Goal: Transaction & Acquisition: Obtain resource

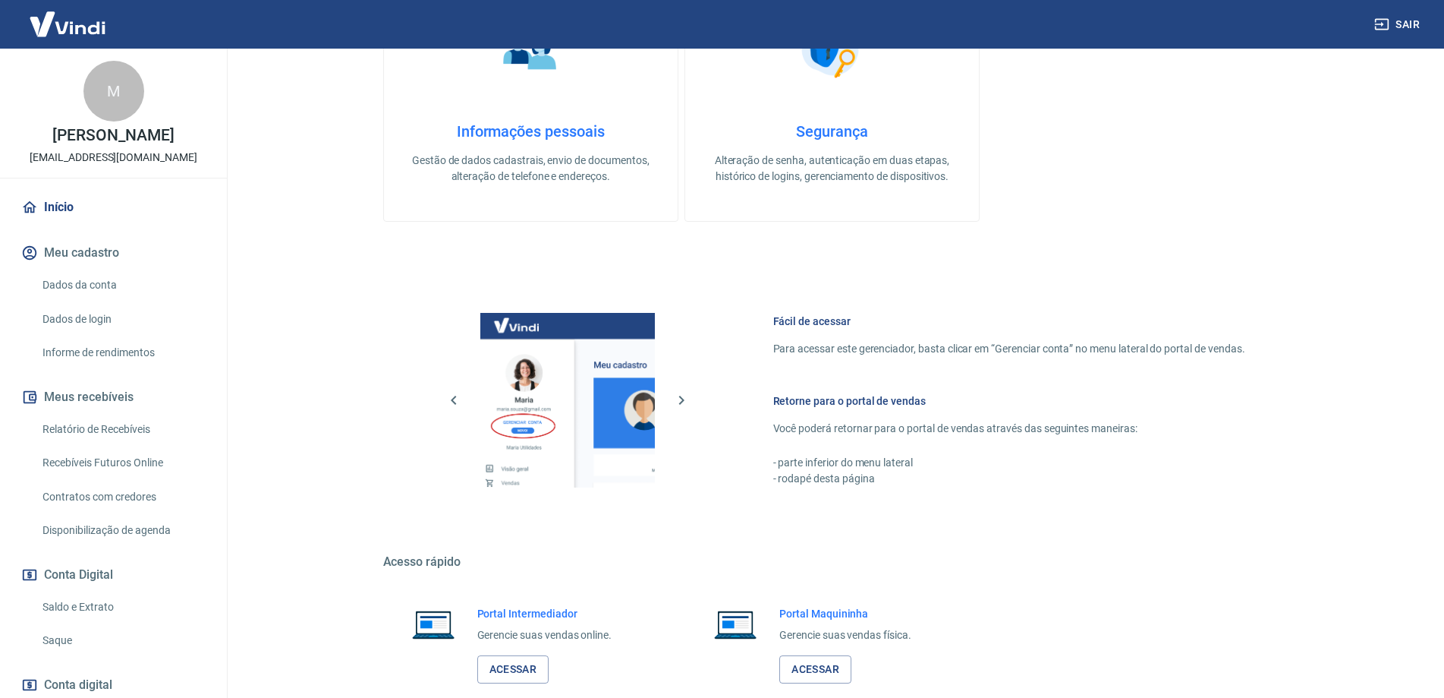
scroll to position [486, 0]
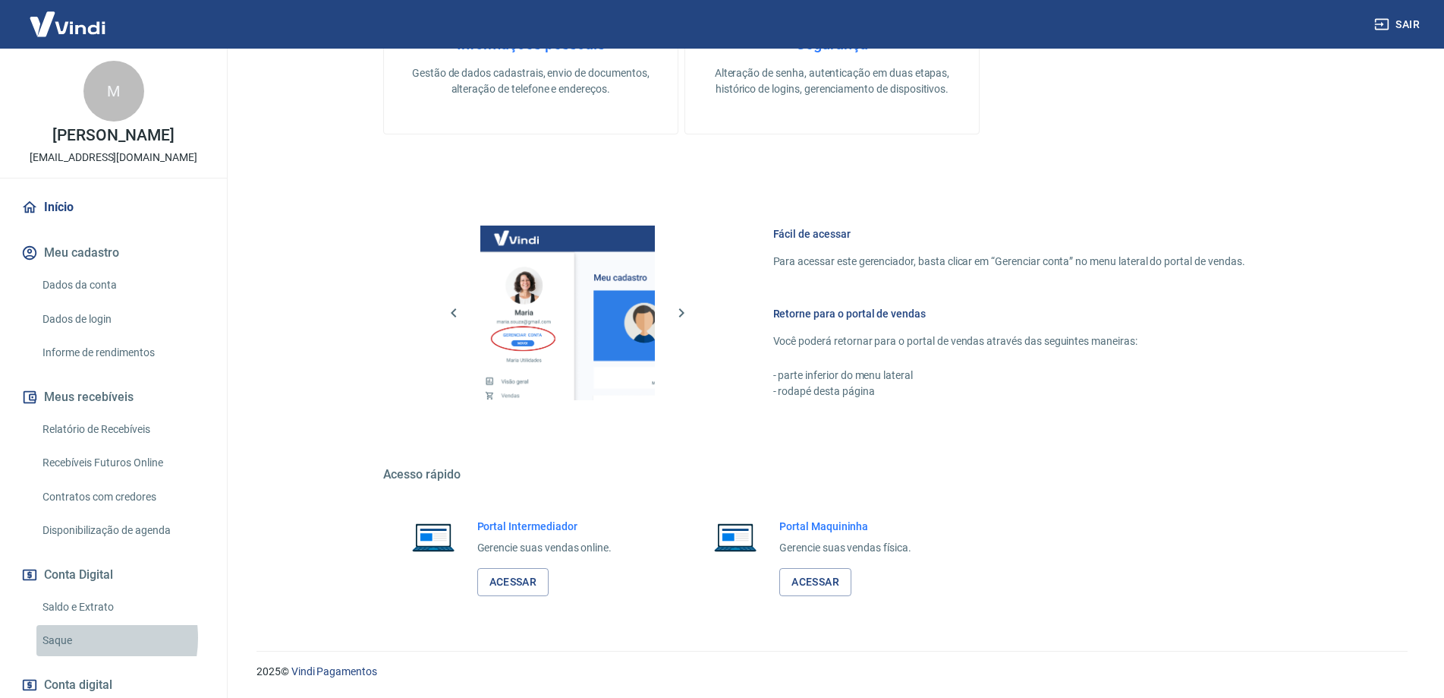
click at [76, 637] on link "Saque" at bounding box center [122, 640] width 172 height 31
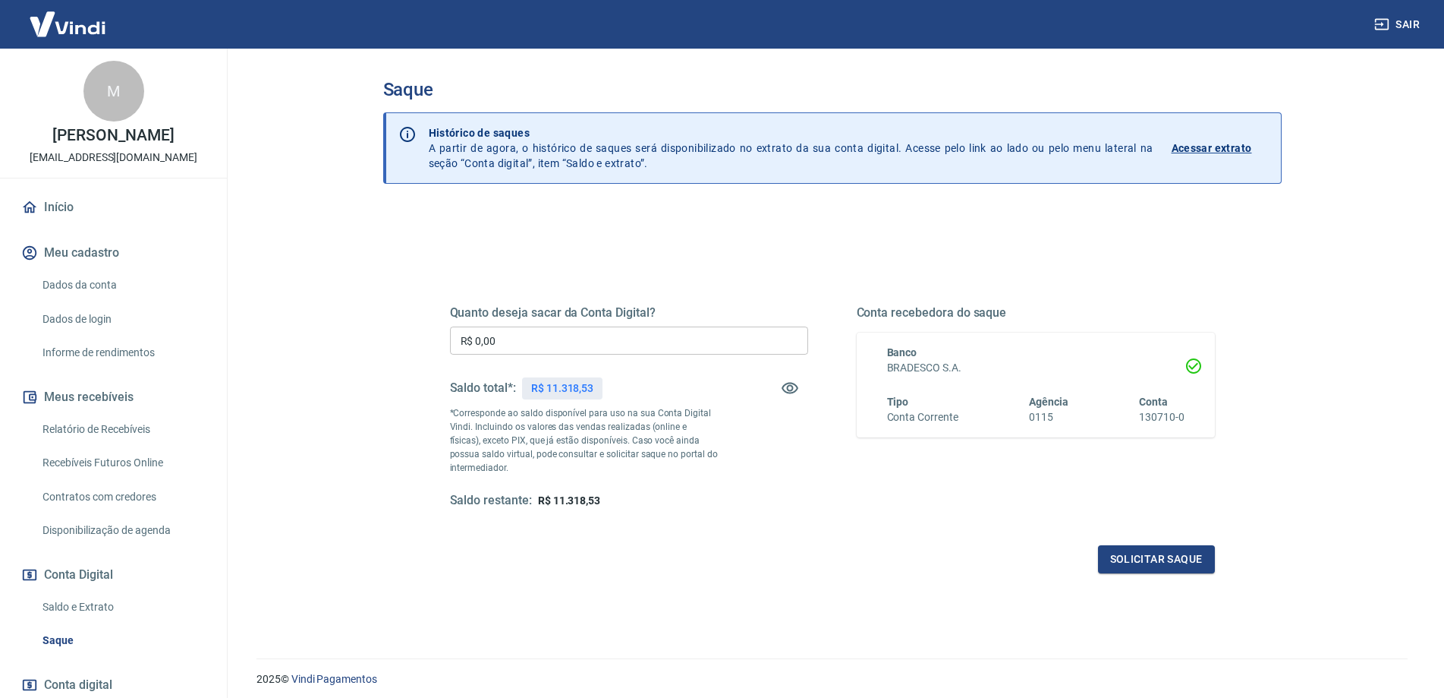
click at [513, 340] on input "R$ 0,00" at bounding box center [629, 340] width 358 height 28
type input "R$ 11.318,53"
click at [1169, 558] on button "Solicitar saque" at bounding box center [1156, 559] width 117 height 28
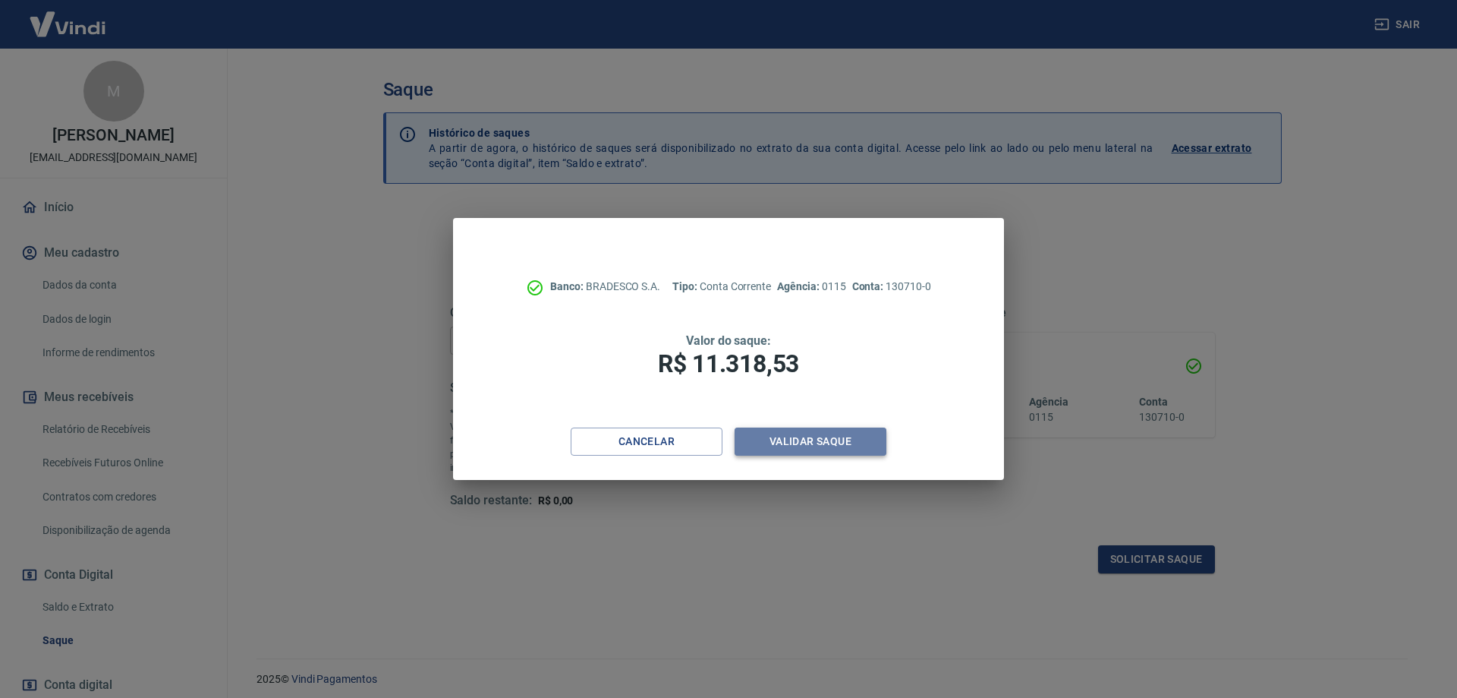
click at [837, 443] on button "Validar saque" at bounding box center [811, 441] width 152 height 28
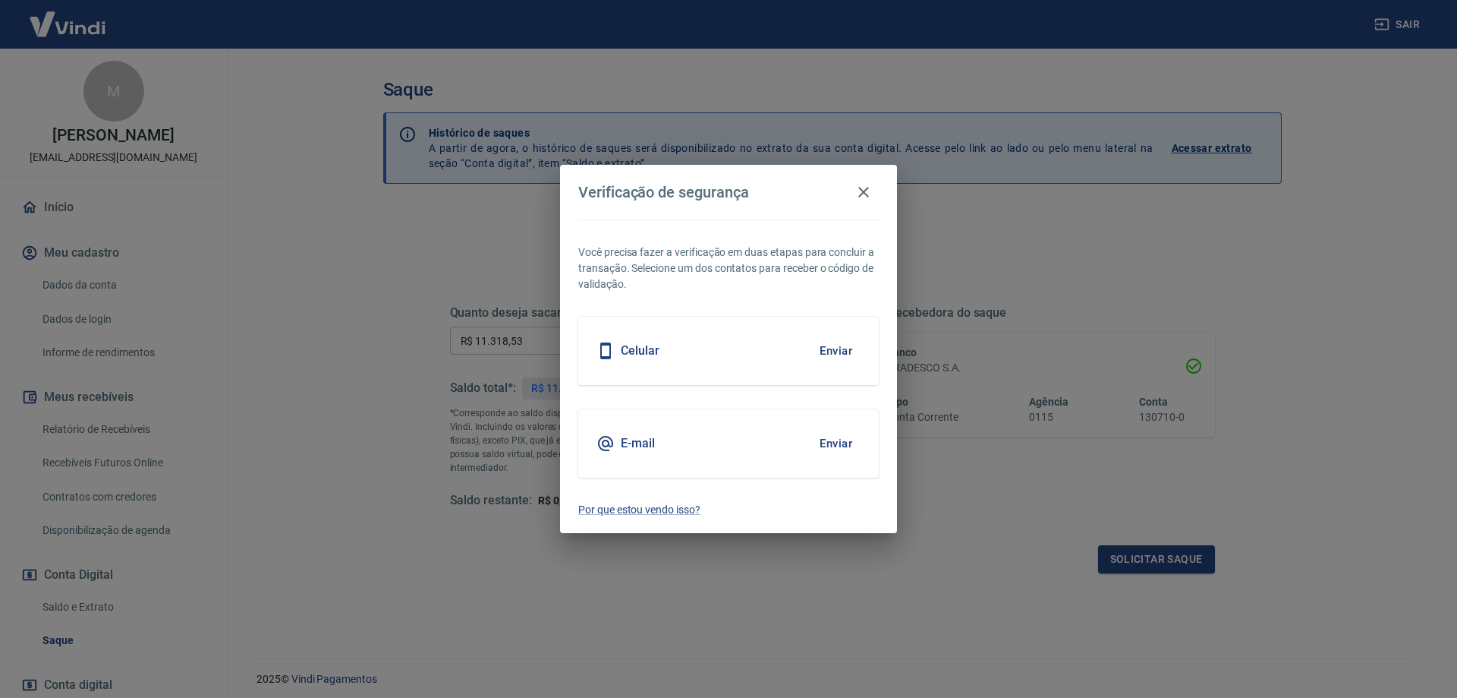
click at [839, 349] on button "Enviar" at bounding box center [835, 351] width 49 height 32
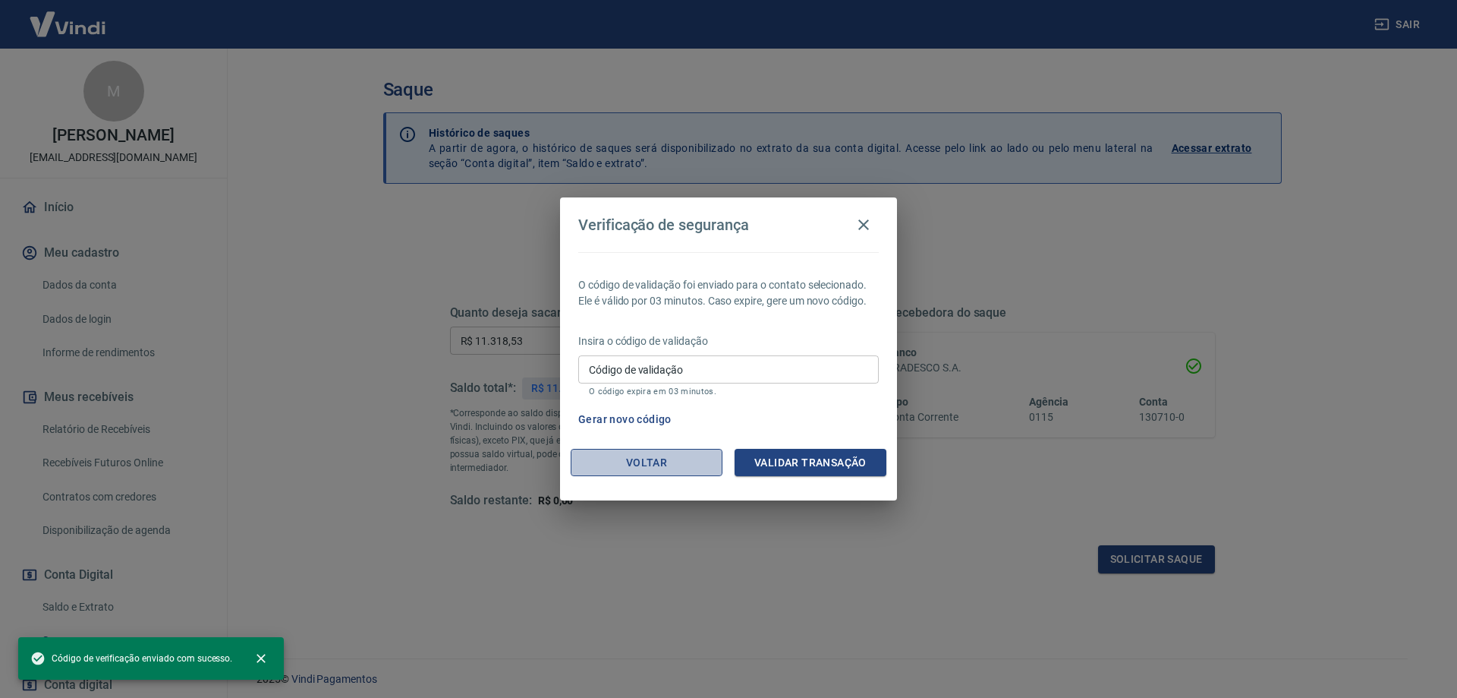
click at [668, 458] on button "Voltar" at bounding box center [647, 463] width 152 height 28
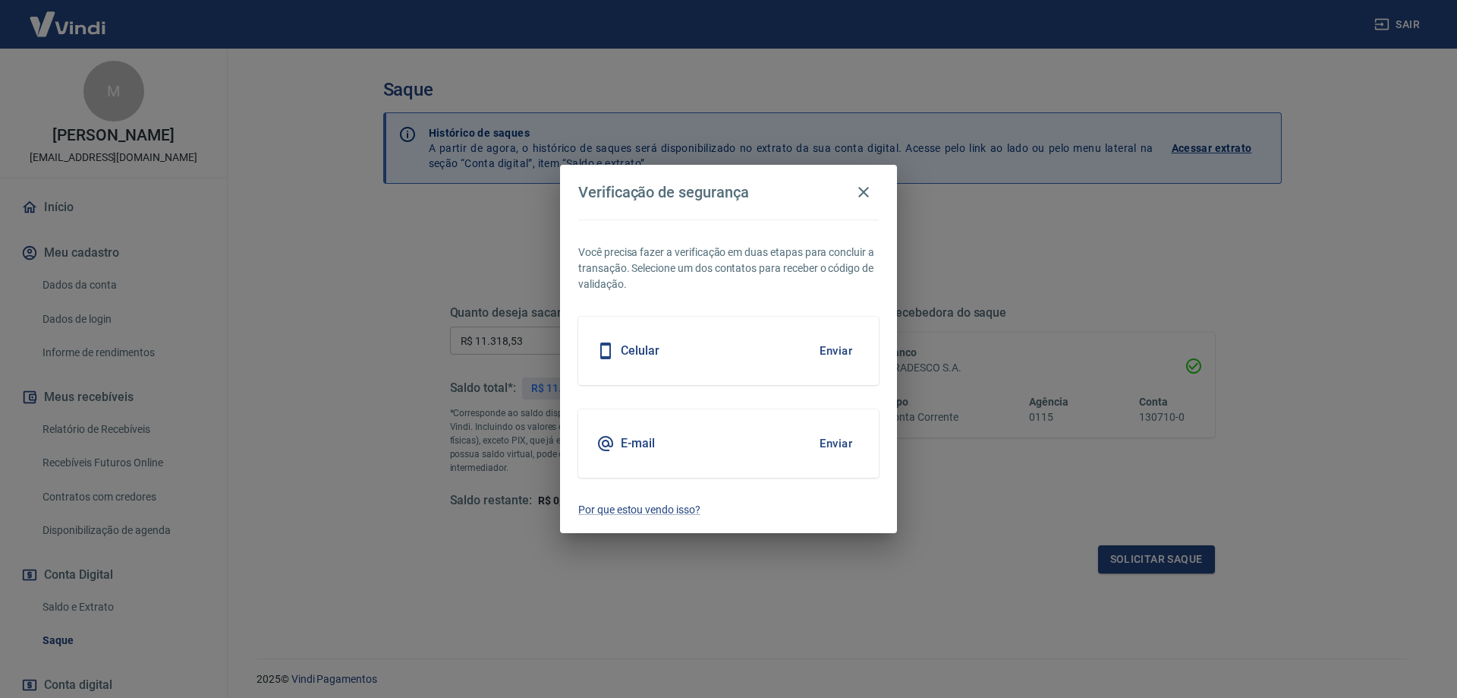
click at [833, 437] on button "Enviar" at bounding box center [835, 443] width 49 height 32
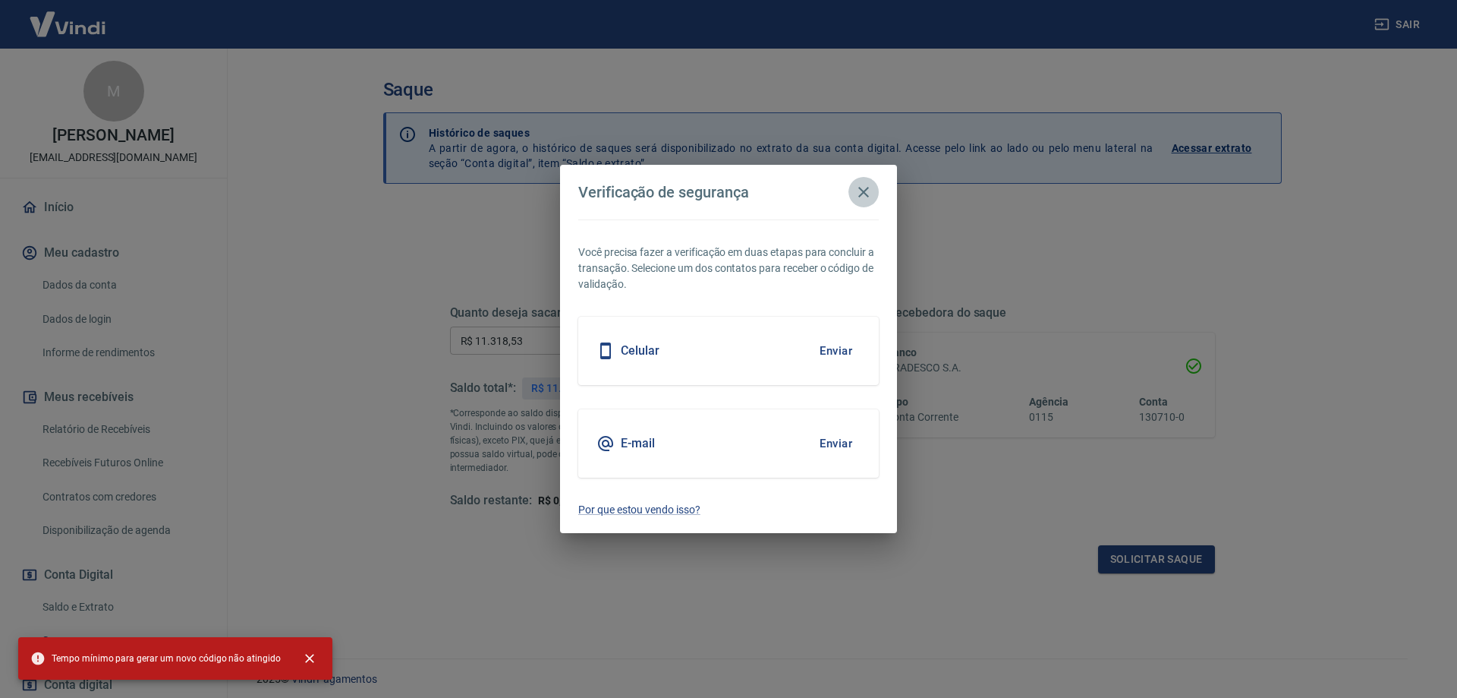
click at [861, 188] on icon "button" at bounding box center [863, 192] width 11 height 11
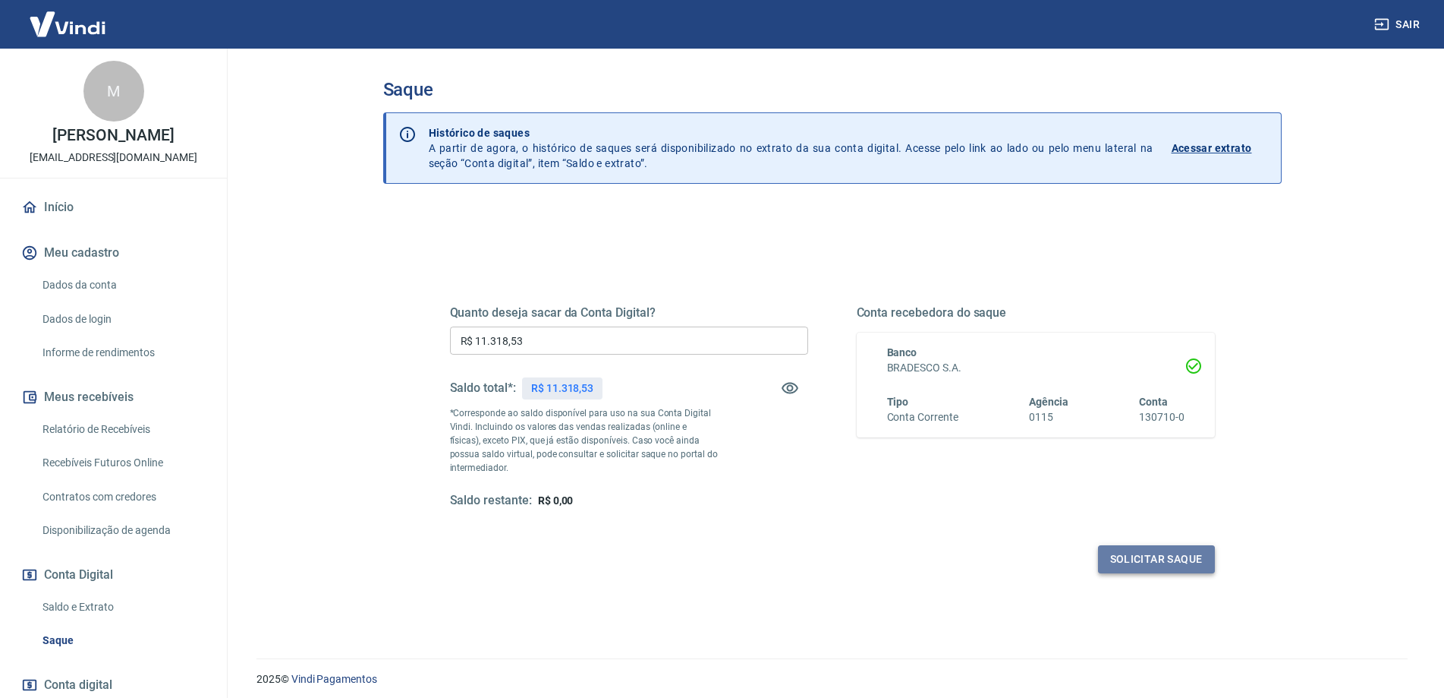
click at [1172, 552] on button "Solicitar saque" at bounding box center [1156, 559] width 117 height 28
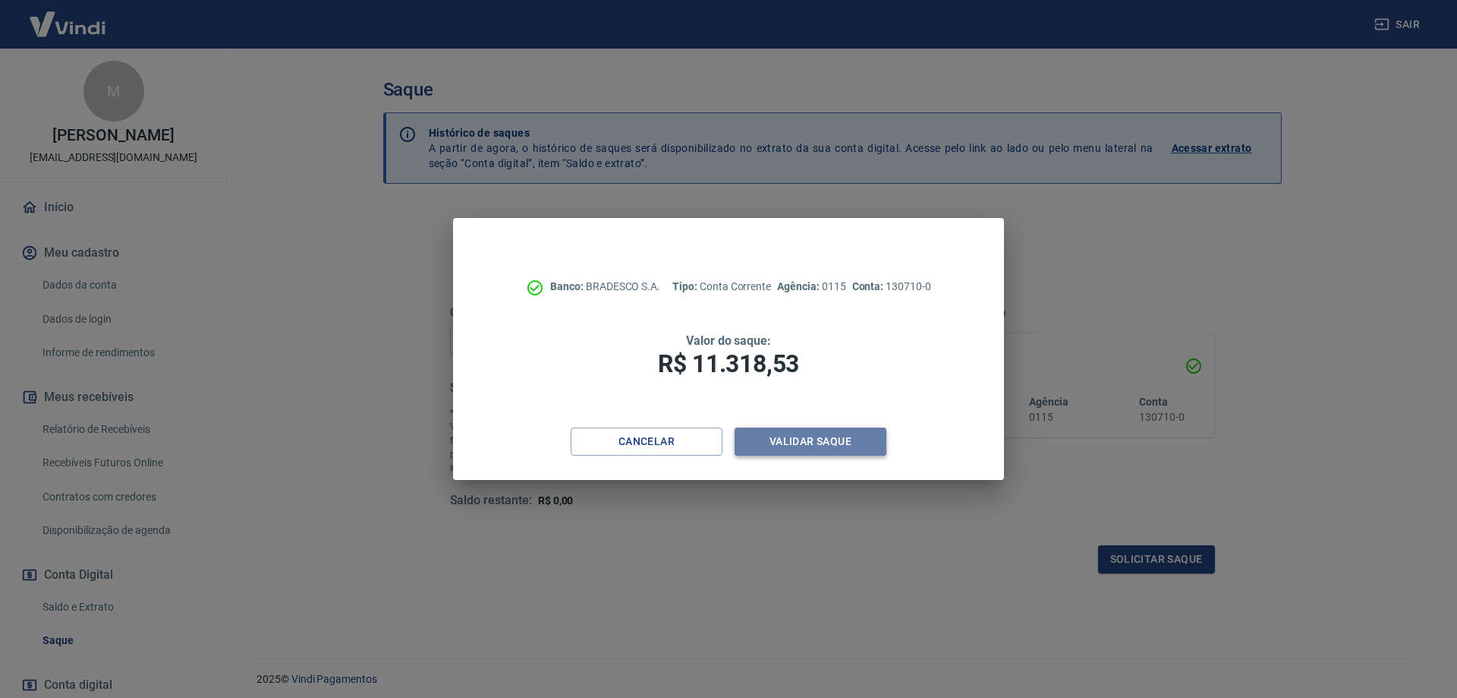
click at [800, 436] on button "Validar saque" at bounding box center [811, 441] width 152 height 28
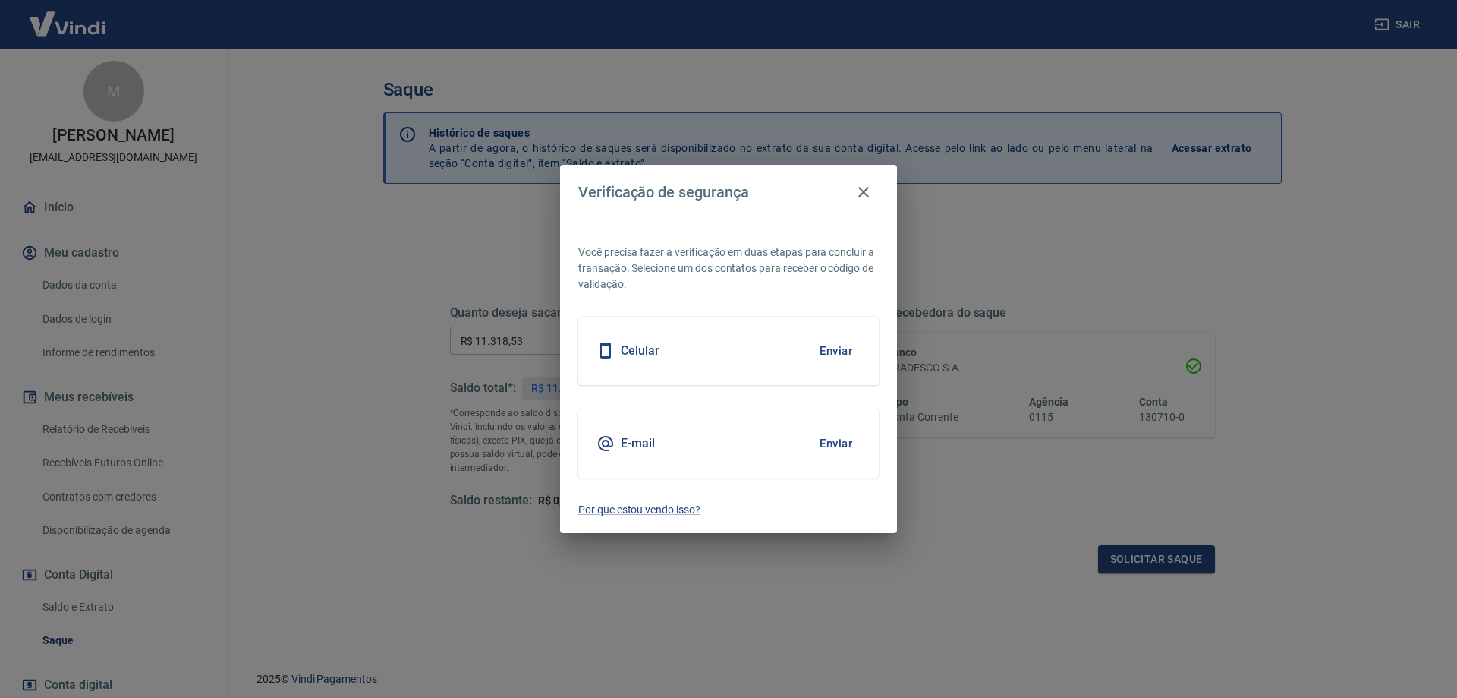
click at [839, 441] on button "Enviar" at bounding box center [835, 443] width 49 height 32
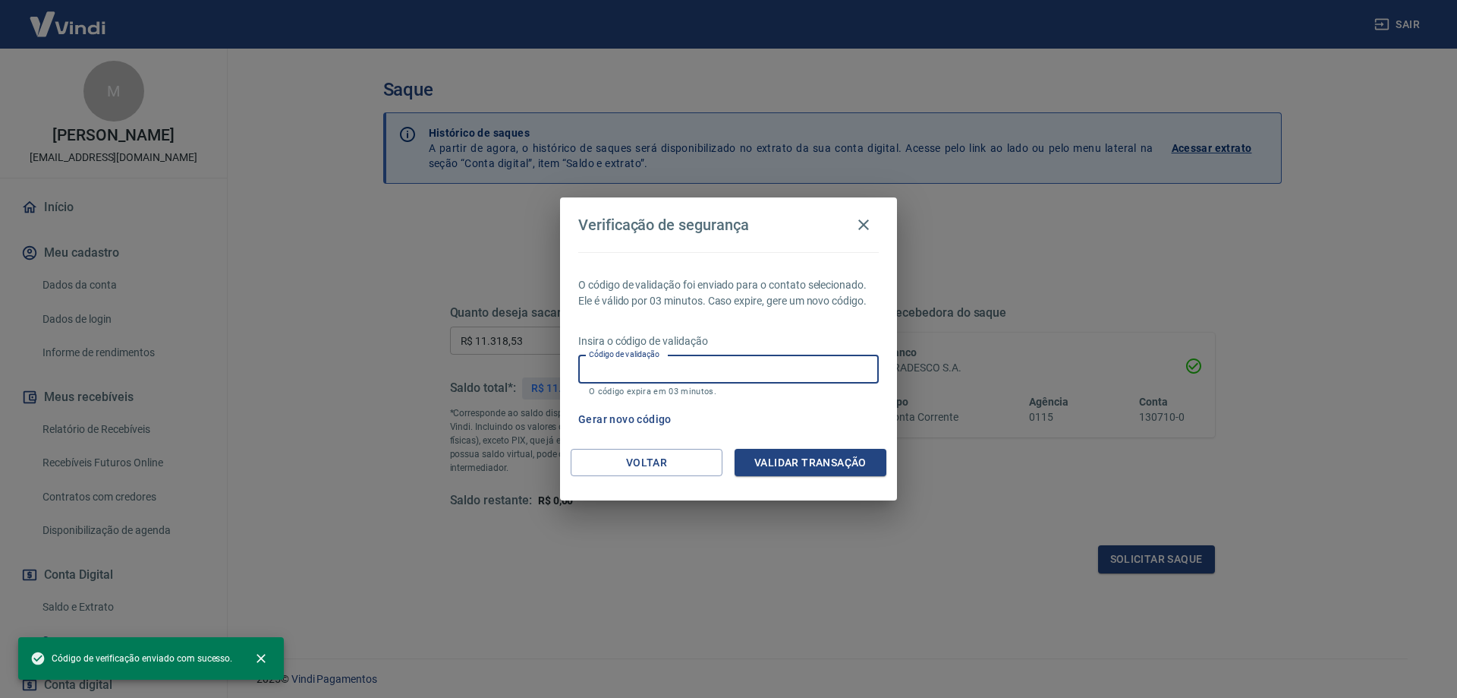
click at [643, 356] on input "Código de validação" at bounding box center [728, 369] width 301 height 28
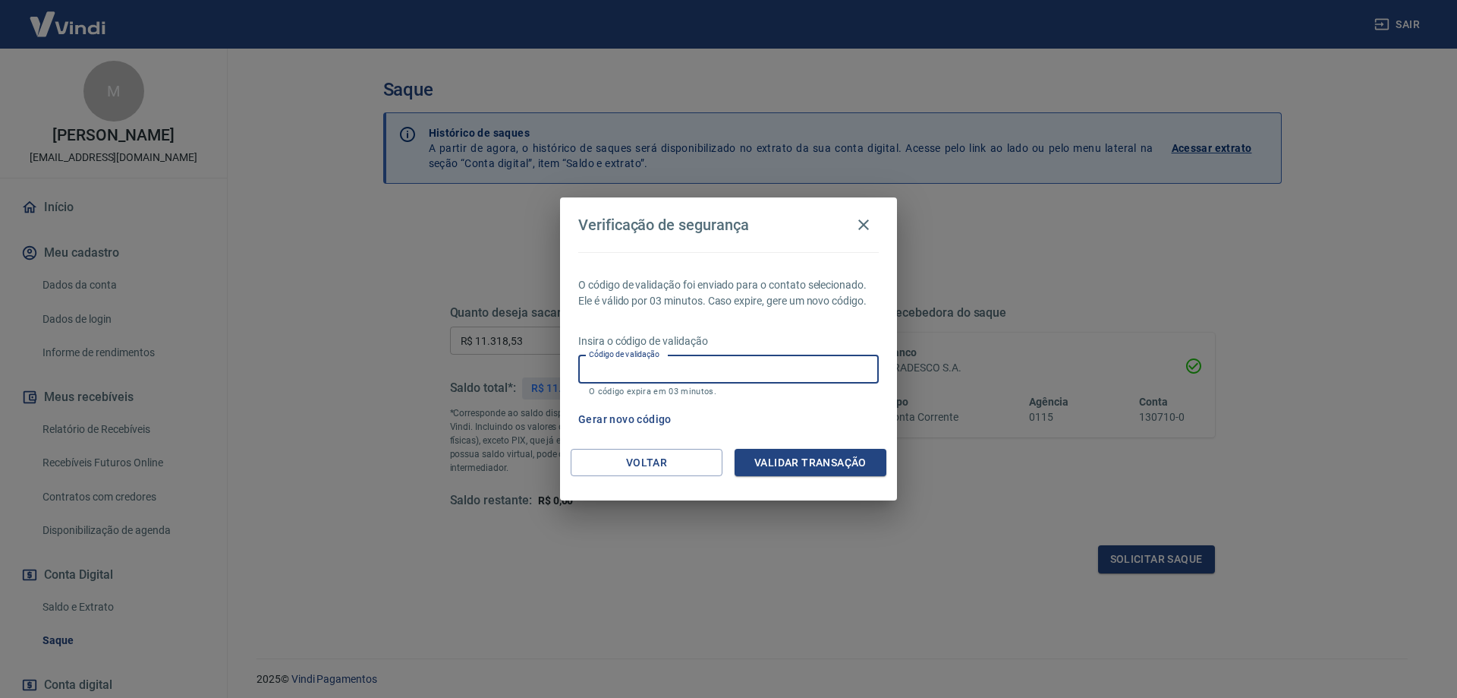
click at [630, 369] on input "Código de validação" at bounding box center [728, 369] width 301 height 28
click at [692, 364] on input "Código de validação" at bounding box center [728, 369] width 301 height 28
click at [707, 371] on input "283114" at bounding box center [728, 369] width 301 height 28
type input "283140"
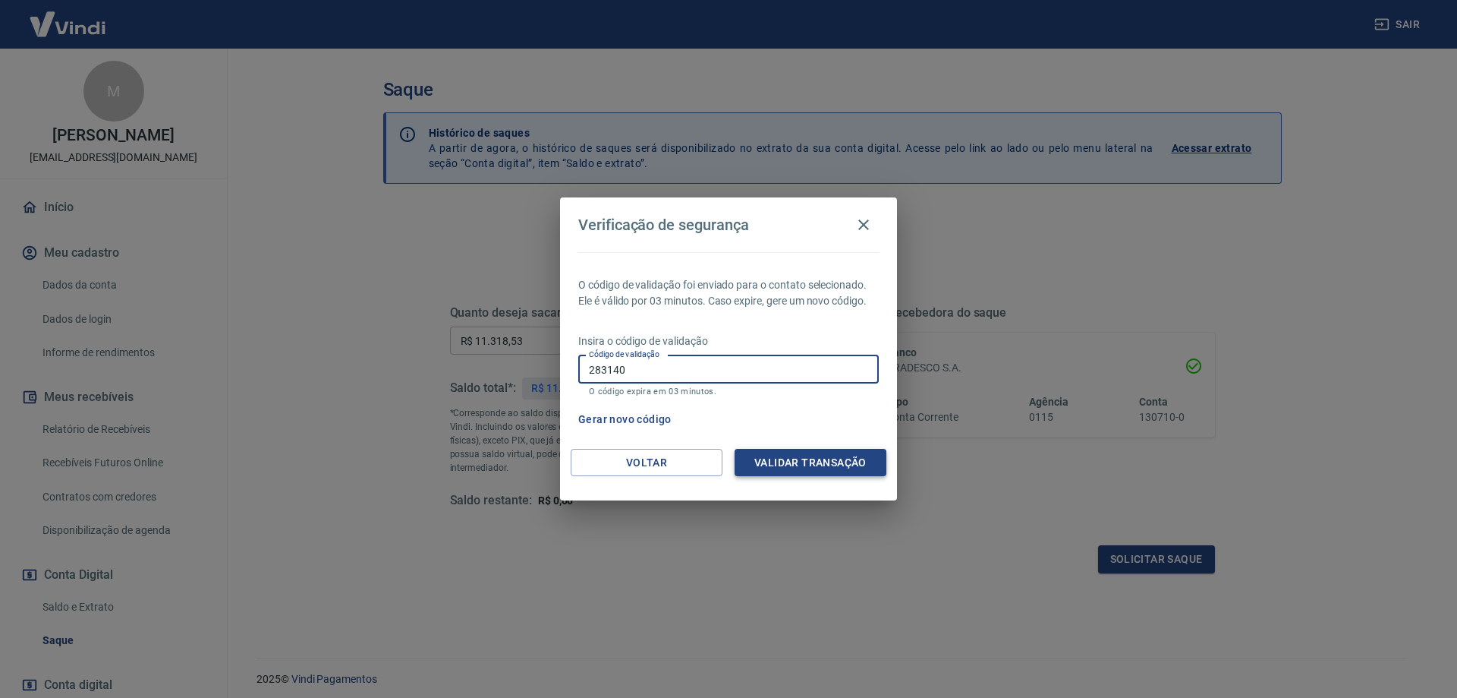
click at [786, 458] on button "Validar transação" at bounding box center [811, 463] width 152 height 28
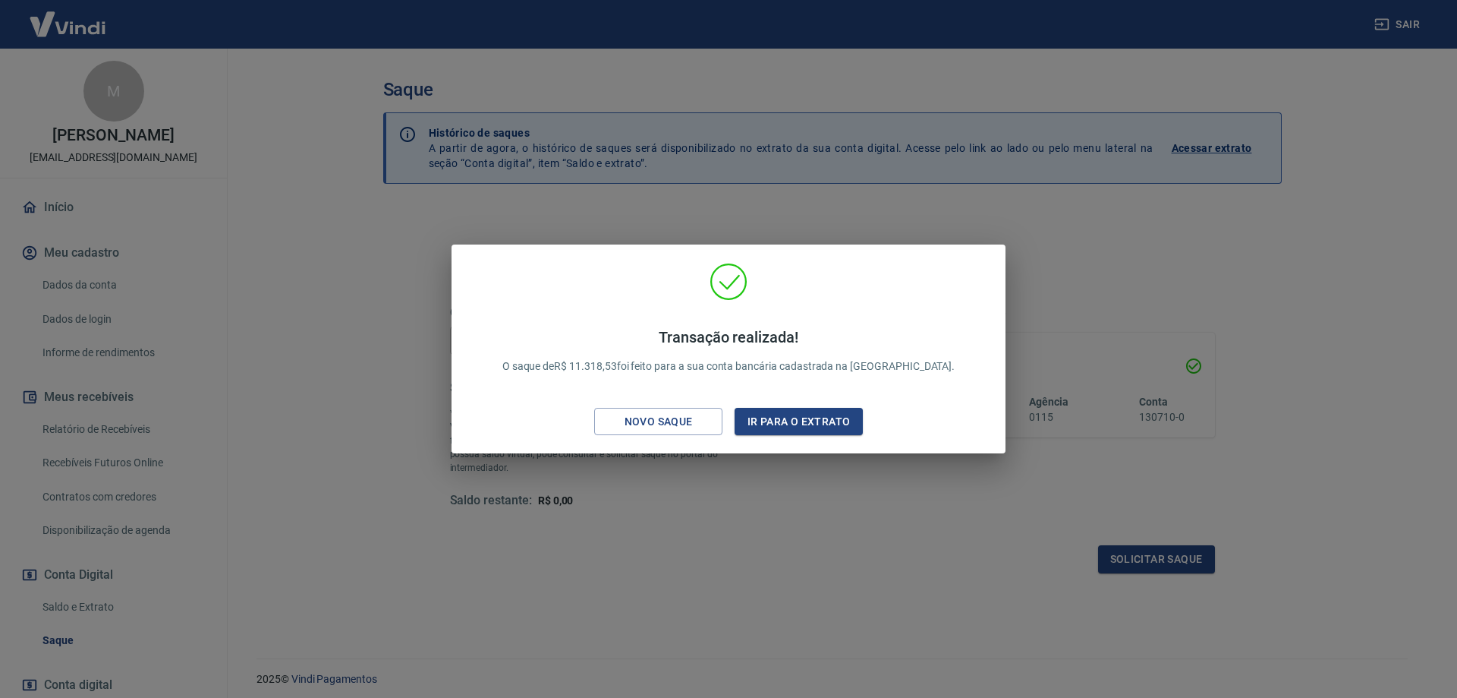
click at [659, 533] on div "Transação realizada! O saque de R$ 11.318,53 foi feito para a sua conta bancári…" at bounding box center [728, 349] width 1457 height 698
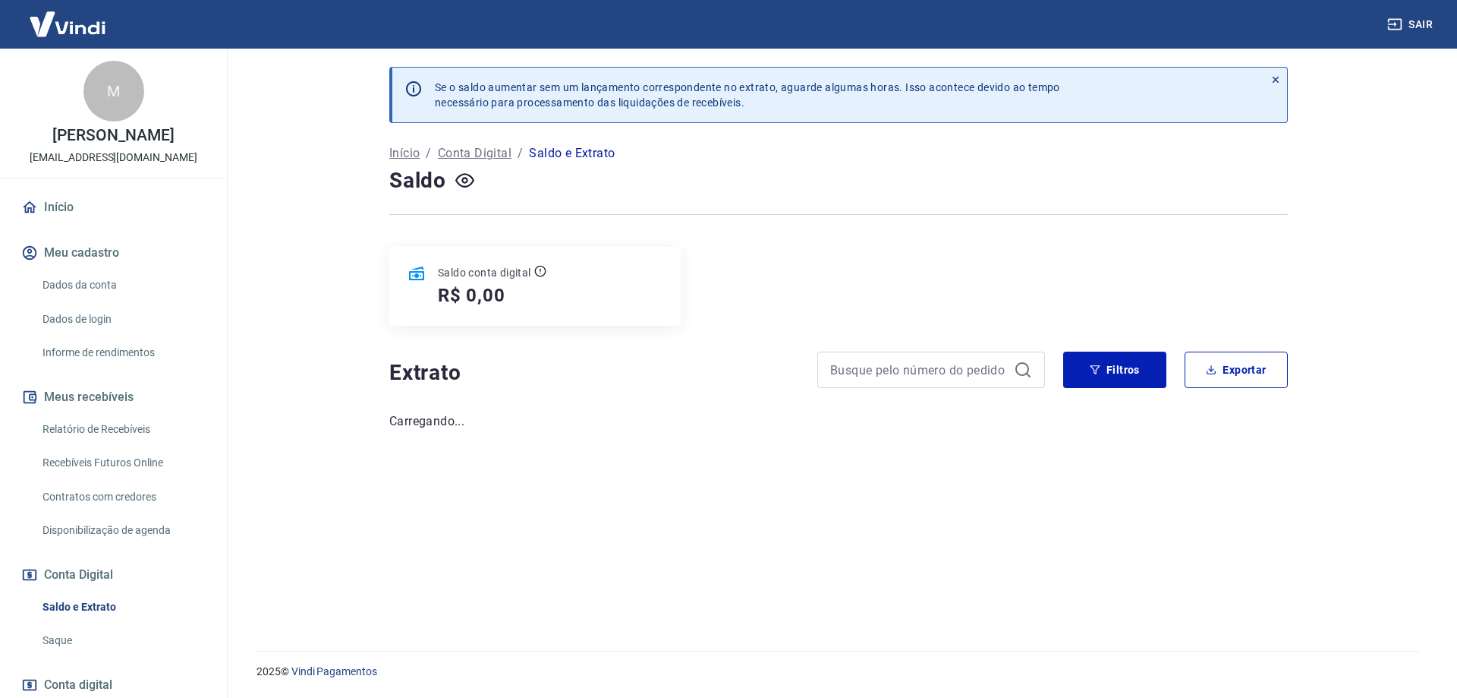
click at [100, 427] on link "Relatório de Recebíveis" at bounding box center [122, 429] width 172 height 31
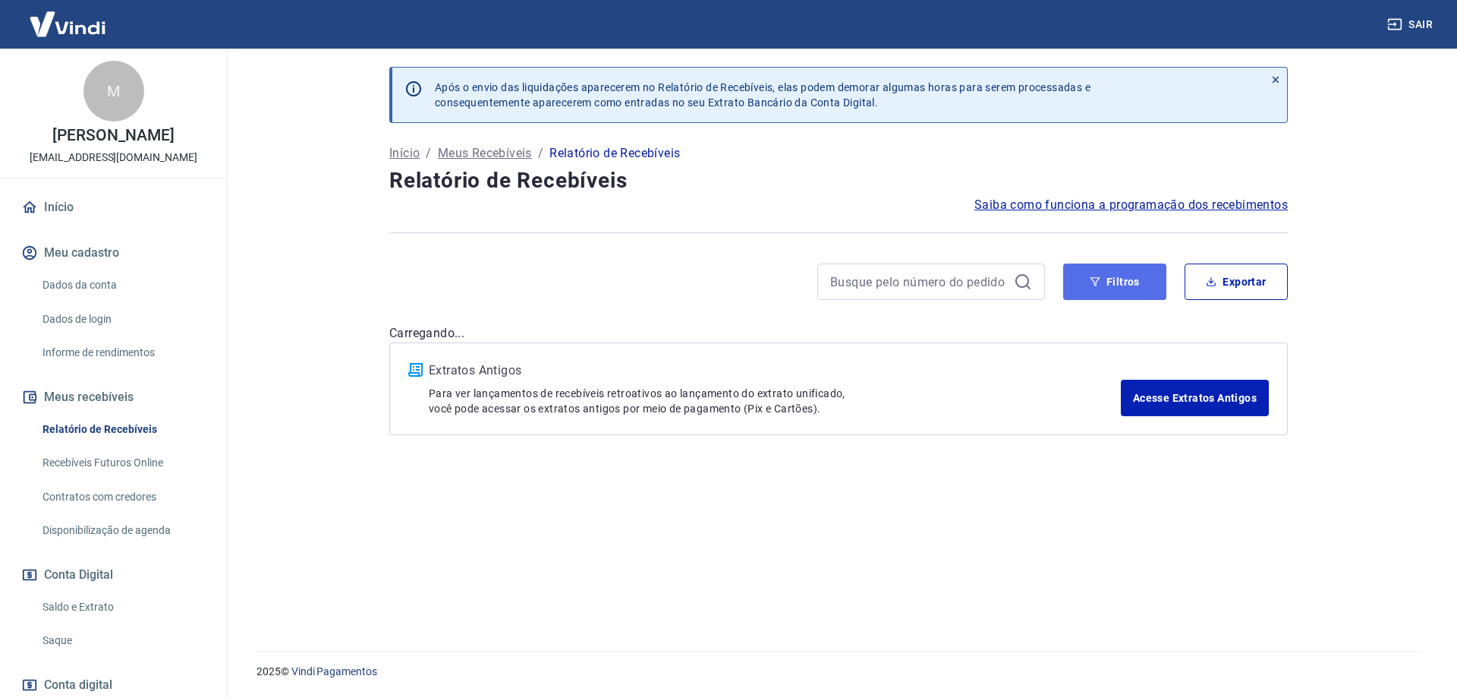
click at [1127, 267] on button "Filtros" at bounding box center [1114, 281] width 103 height 36
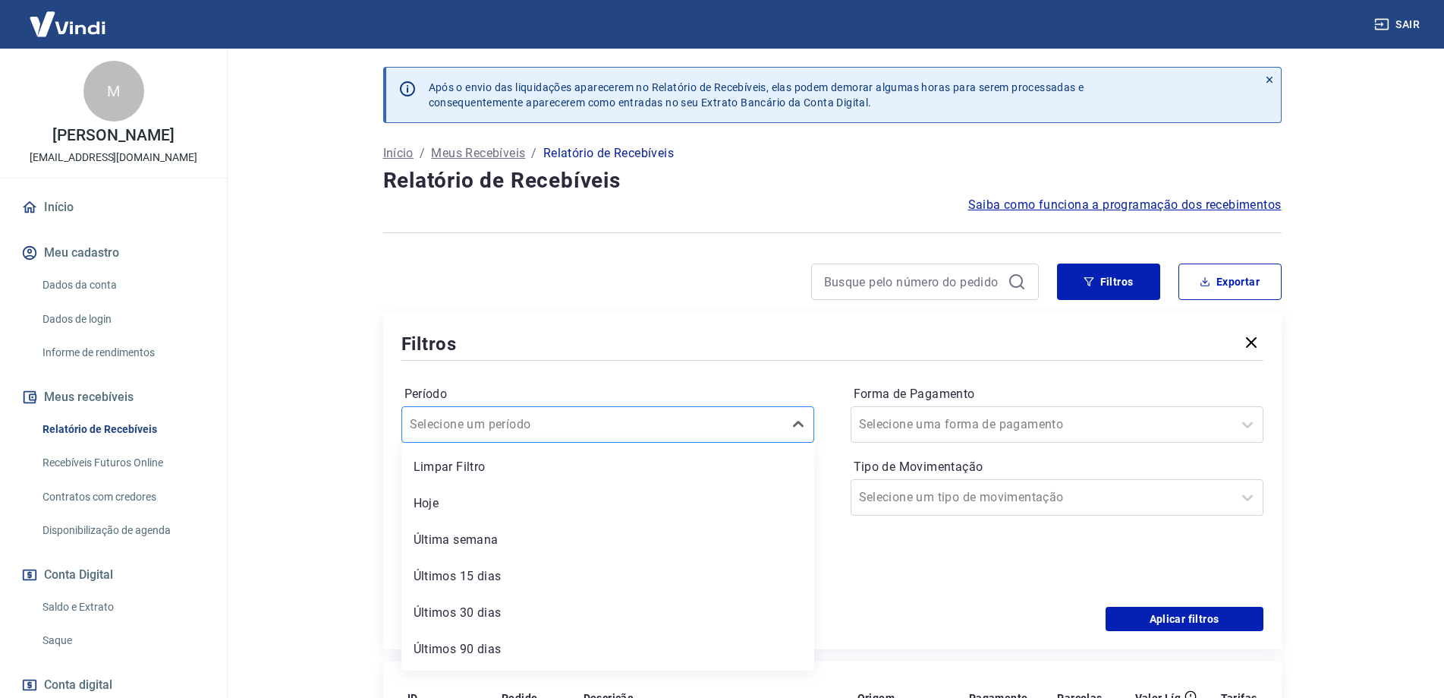
click at [605, 420] on div at bounding box center [593, 424] width 366 height 21
click at [804, 328] on div "Filtros Período option Limpar Filtro focused, 1 of 7. 7 results available. Use …" at bounding box center [832, 480] width 899 height 337
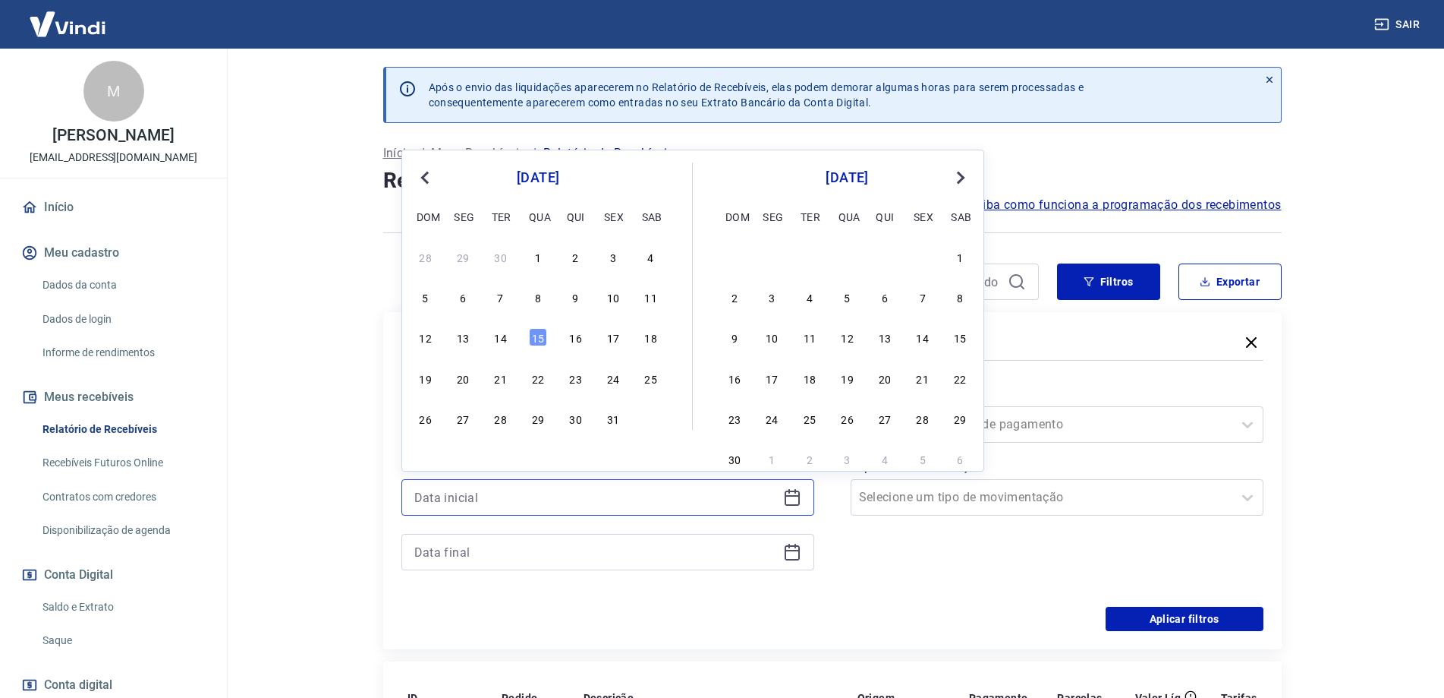
click at [490, 503] on input at bounding box center [595, 497] width 363 height 23
click at [504, 339] on div "14" at bounding box center [501, 337] width 18 height 18
type input "[DATE]"
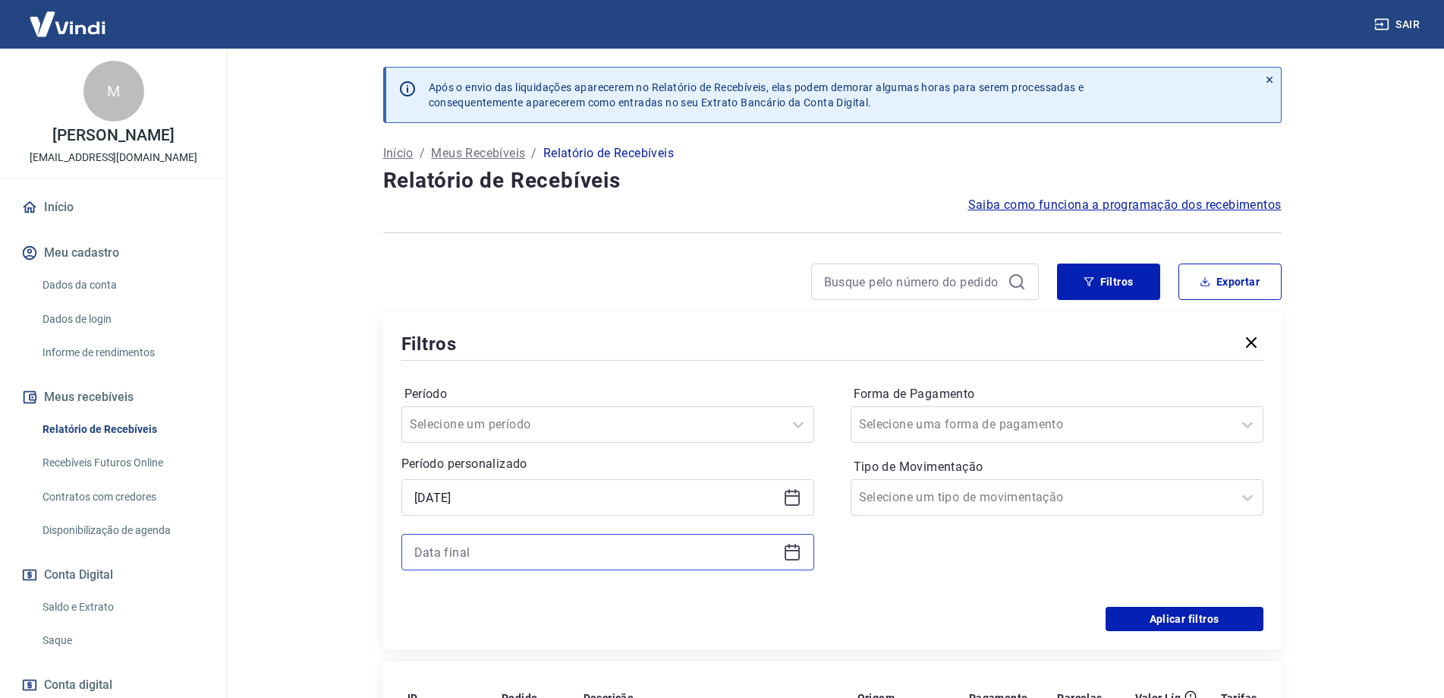
click at [605, 547] on input at bounding box center [595, 551] width 363 height 23
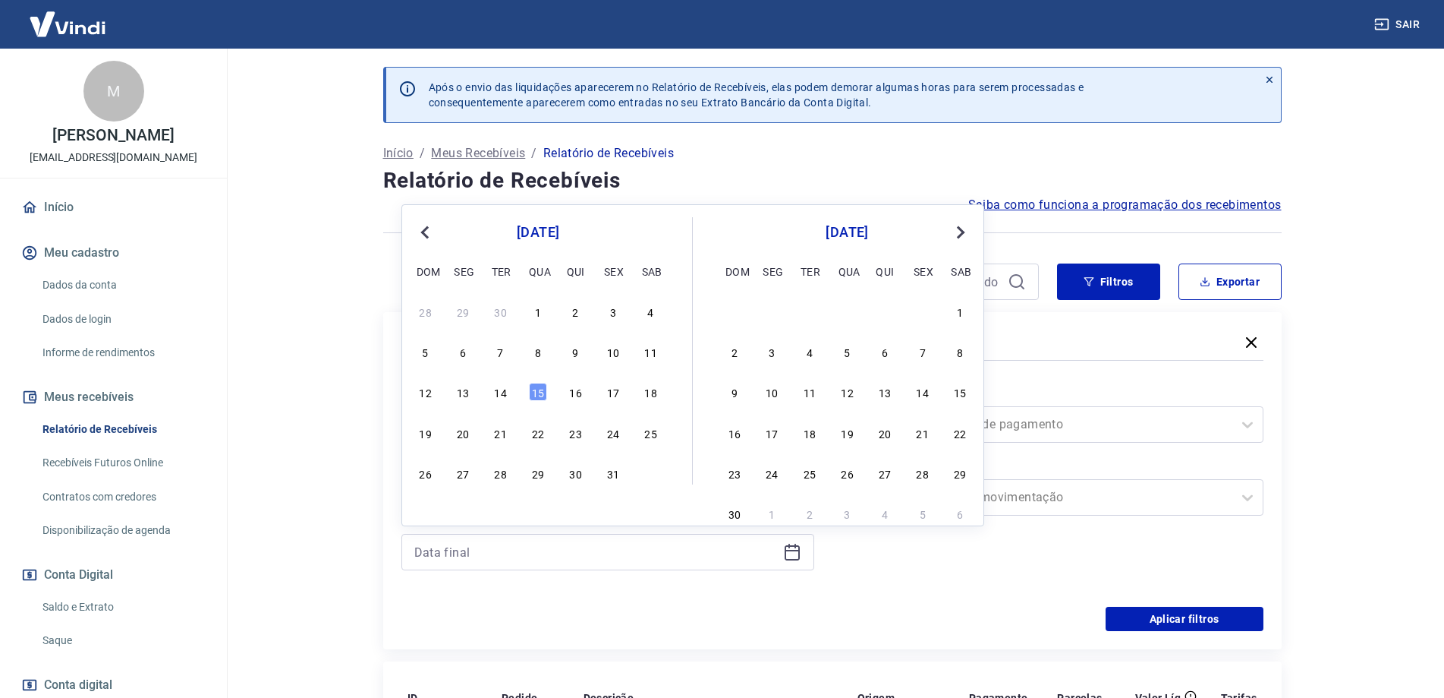
click at [533, 388] on div "15" at bounding box center [538, 392] width 18 height 18
type input "[DATE]"
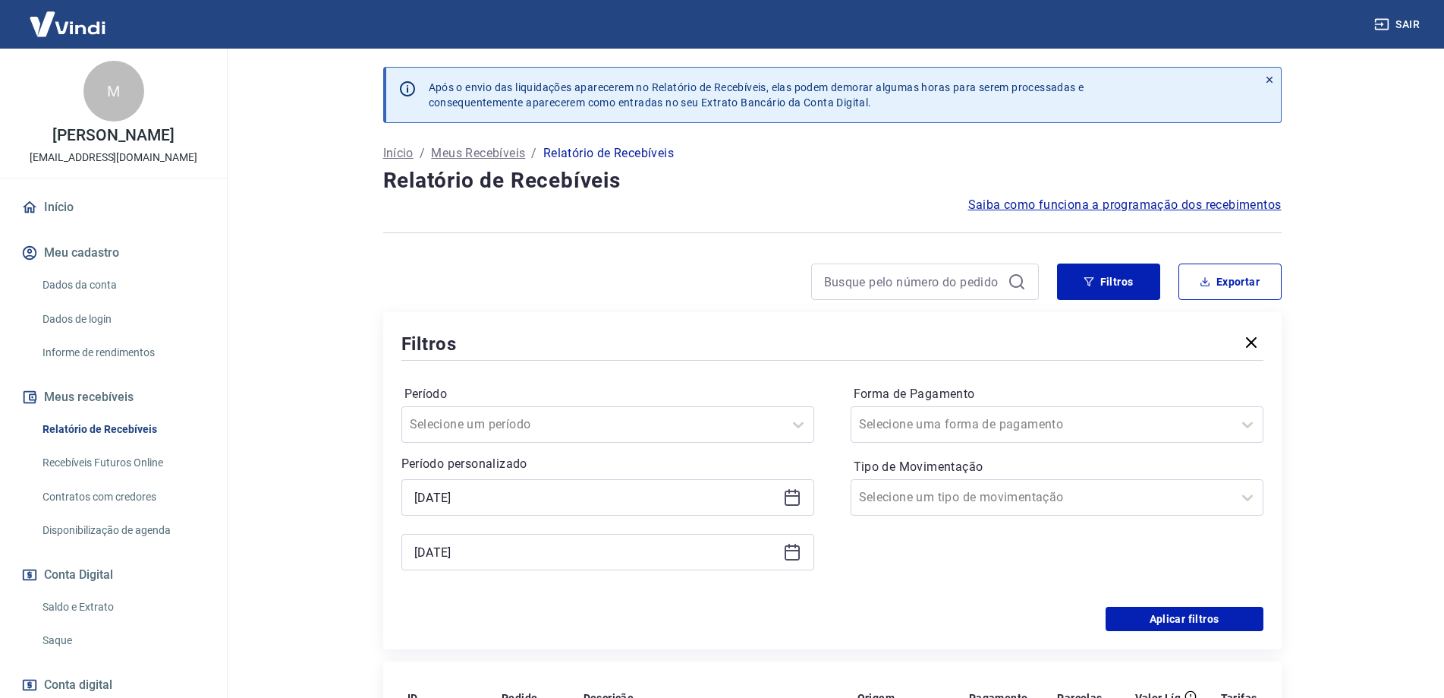
click at [979, 474] on label "Tipo de Movimentação" at bounding box center [1057, 467] width 407 height 18
click at [977, 495] on input "Tipo de Movimentação" at bounding box center [935, 497] width 153 height 18
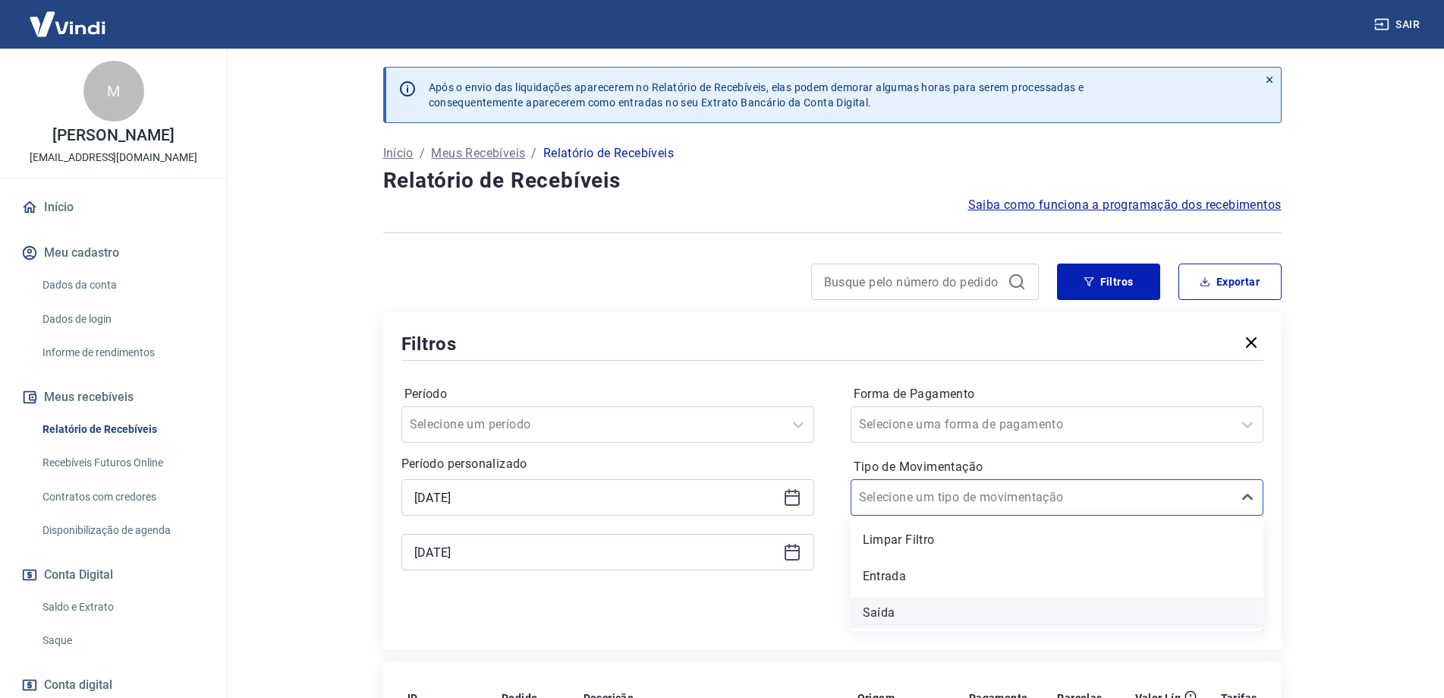
click at [946, 605] on div "Saída" at bounding box center [1057, 612] width 413 height 30
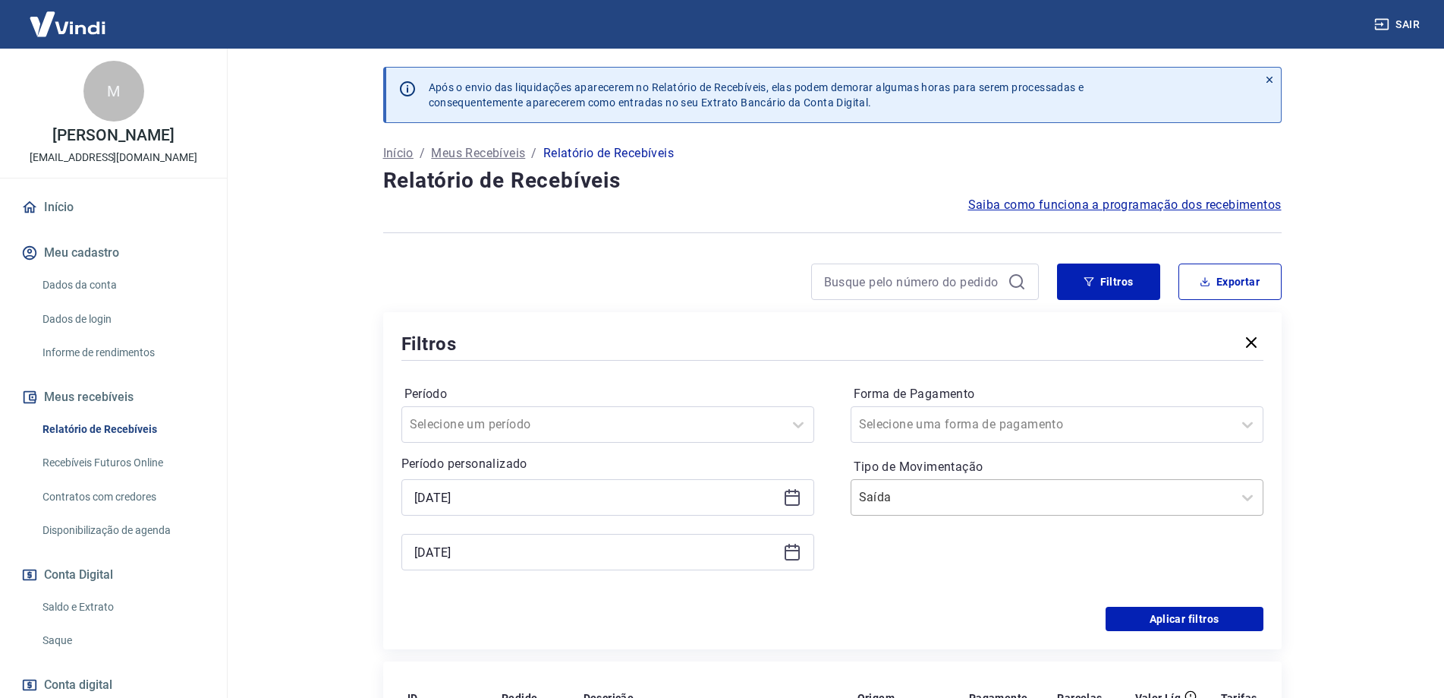
click at [1078, 490] on div at bounding box center [1042, 497] width 366 height 21
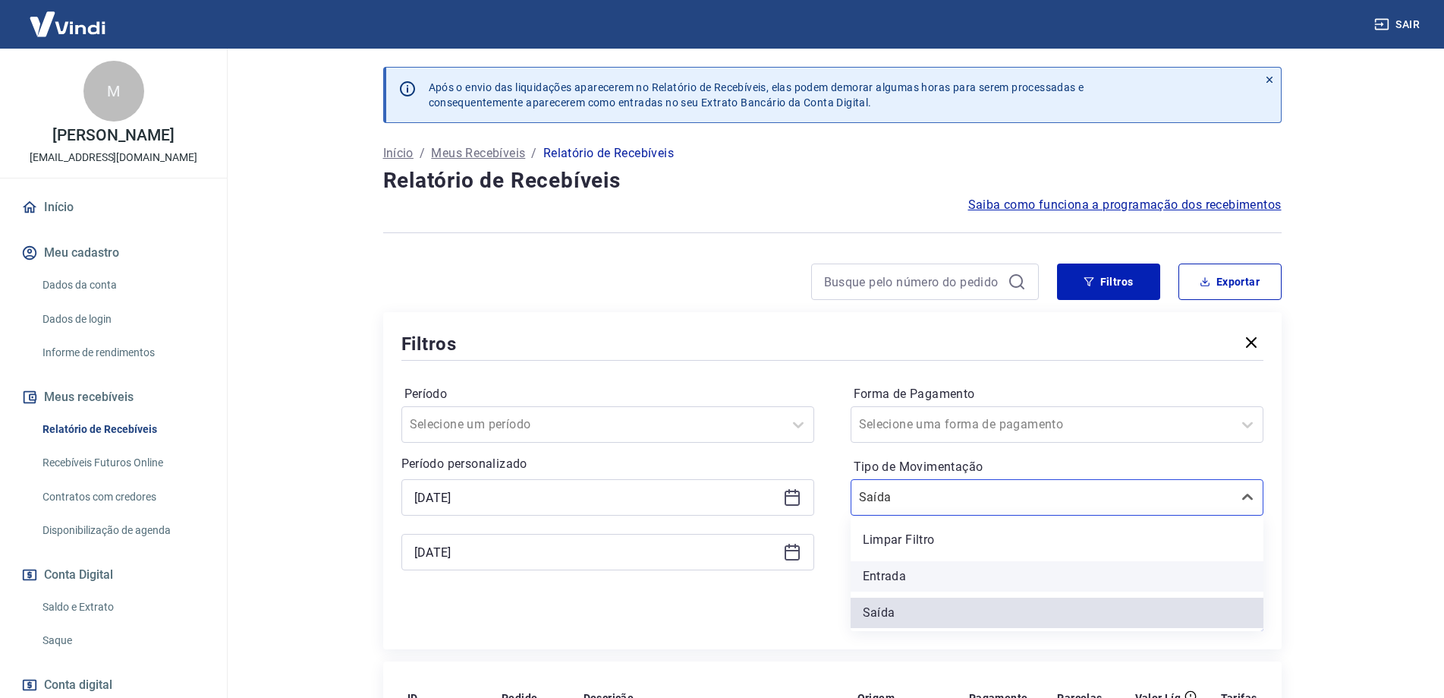
click at [945, 576] on div "Entrada" at bounding box center [1057, 576] width 413 height 30
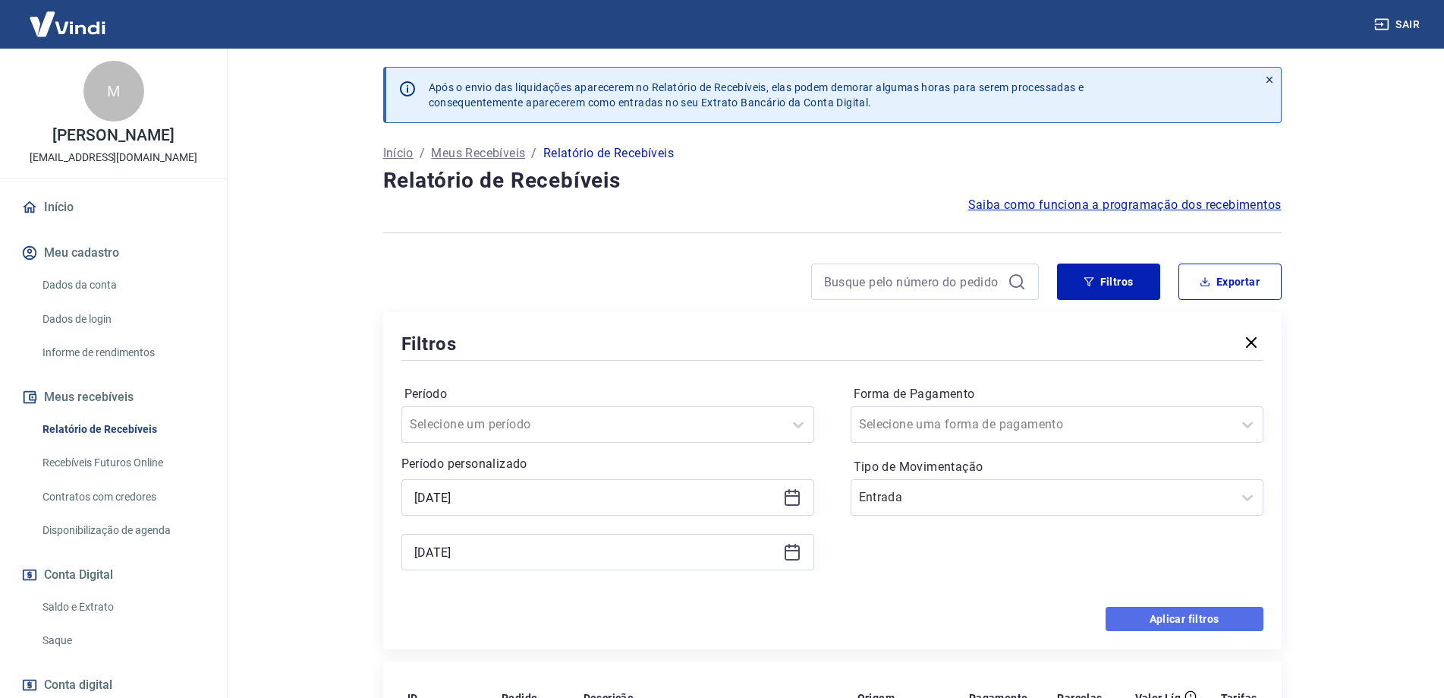
click at [1137, 610] on button "Aplicar filtros" at bounding box center [1185, 618] width 158 height 24
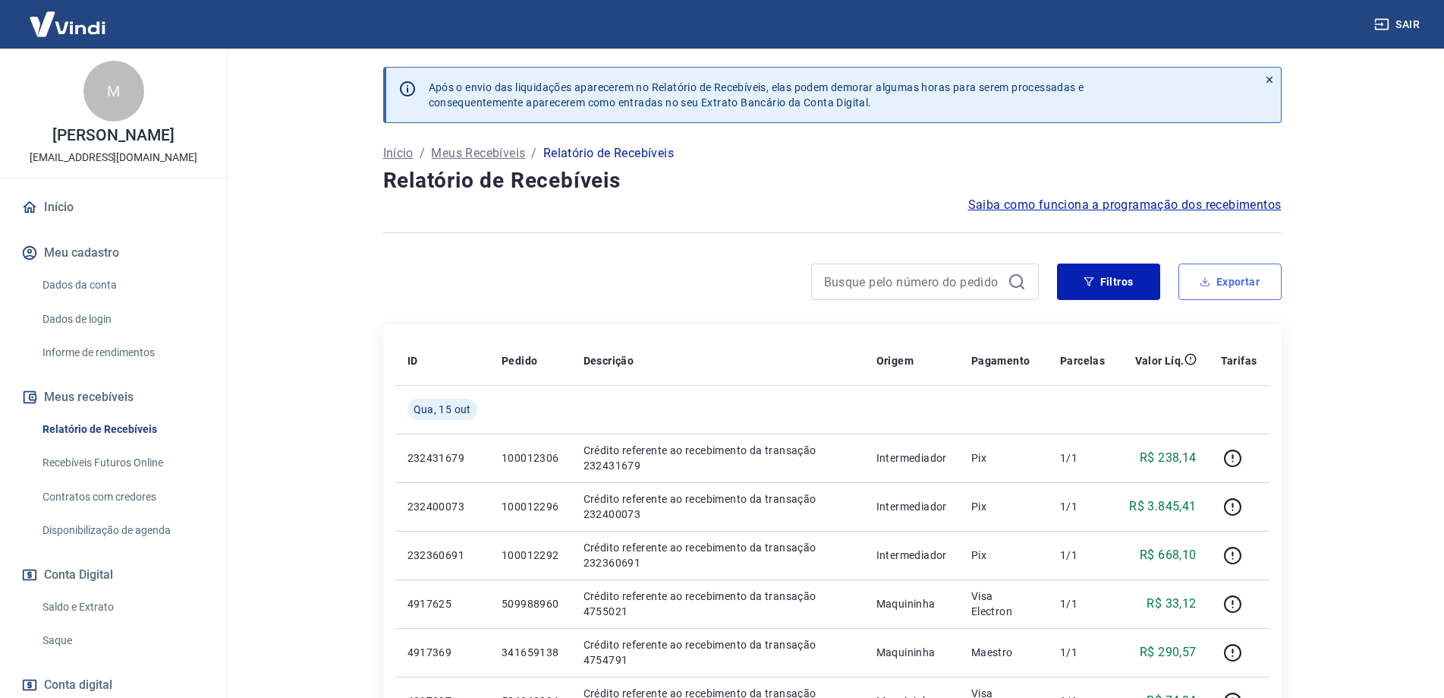
click at [1219, 272] on button "Exportar" at bounding box center [1230, 281] width 103 height 36
type input "[DATE]"
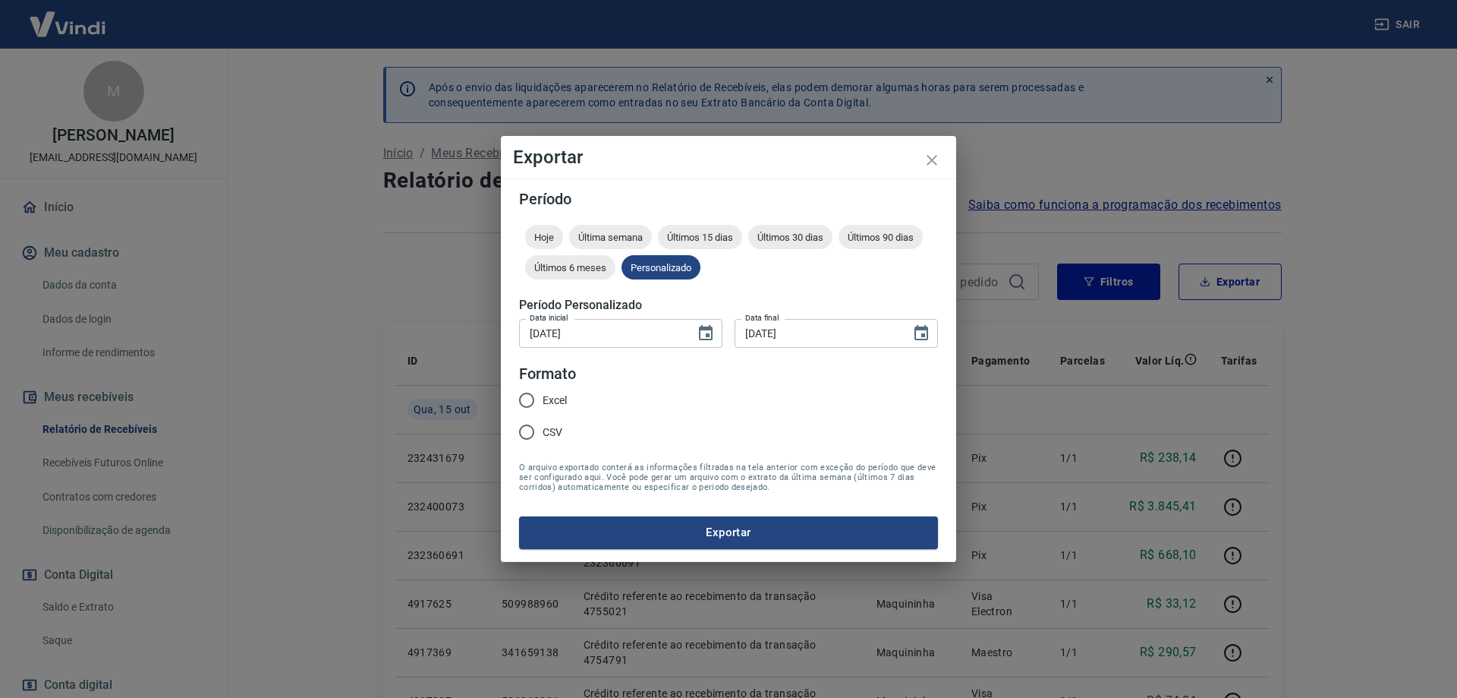
click at [562, 392] on span "Excel" at bounding box center [555, 400] width 24 height 16
click at [543, 392] on input "Excel" at bounding box center [527, 400] width 32 height 32
radio input "true"
click at [682, 529] on button "Exportar" at bounding box center [728, 532] width 419 height 32
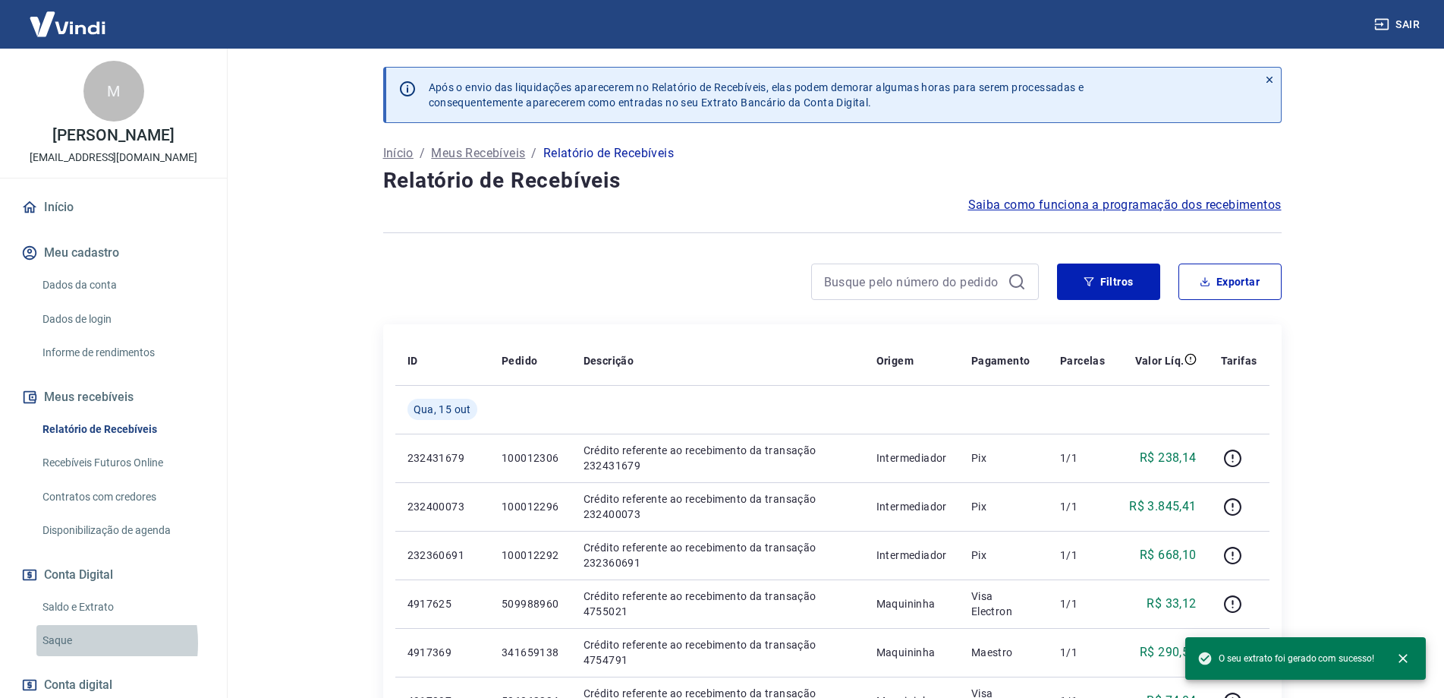
click at [63, 643] on link "Saque" at bounding box center [122, 640] width 172 height 31
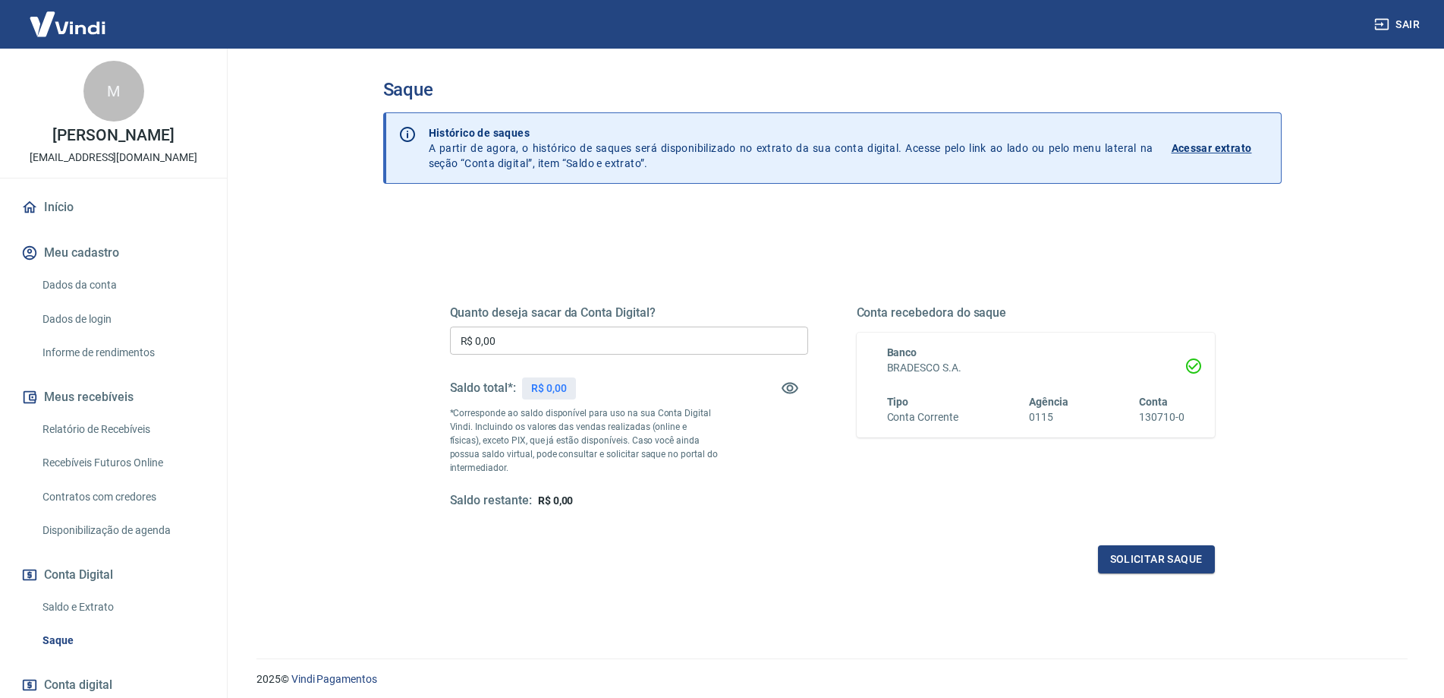
scroll to position [53, 0]
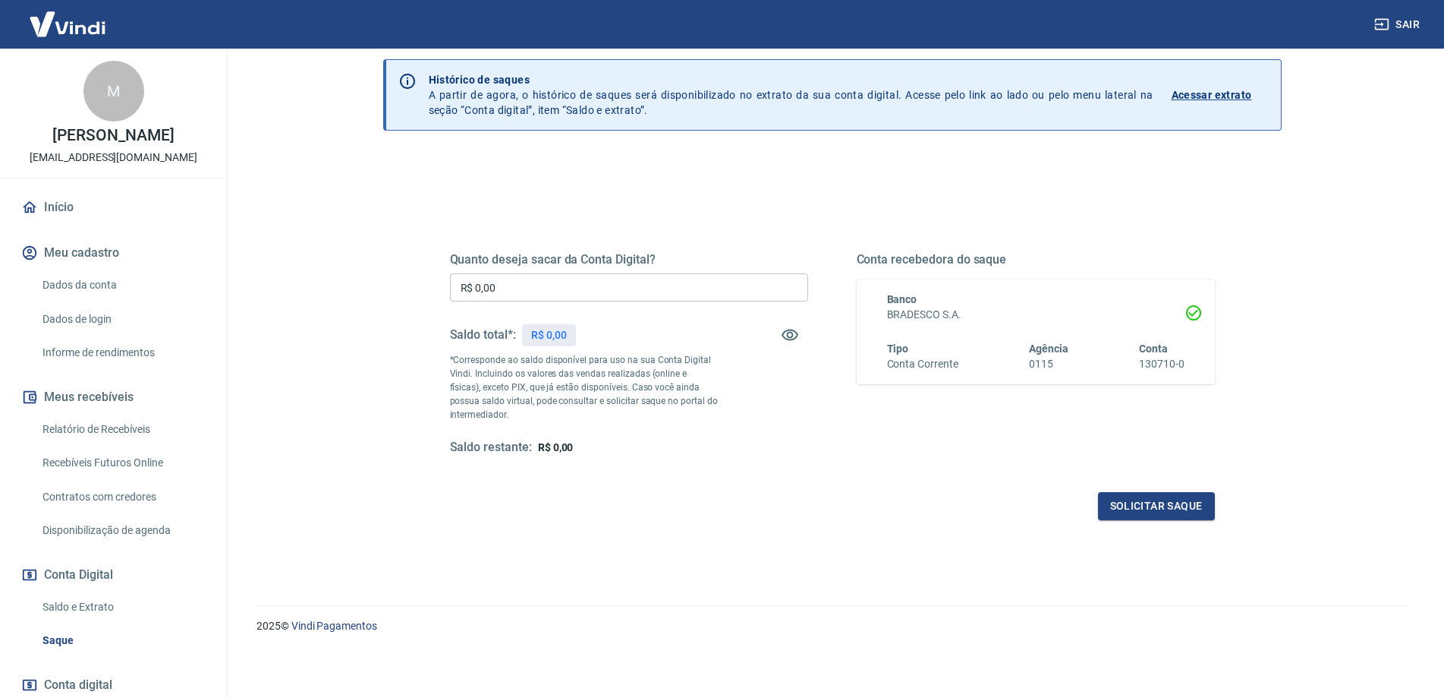
click at [92, 599] on link "Saldo e Extrato" at bounding box center [122, 606] width 172 height 31
